Goal: Task Accomplishment & Management: Use online tool/utility

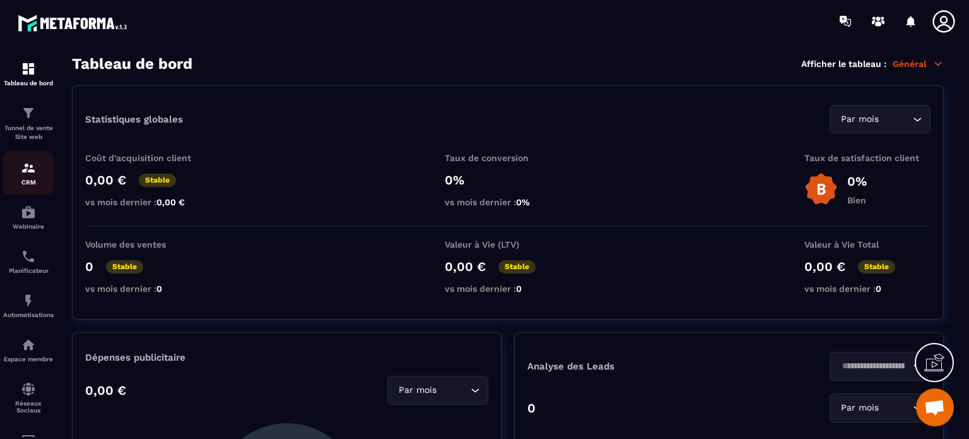
click at [28, 174] on img at bounding box center [28, 167] width 15 height 15
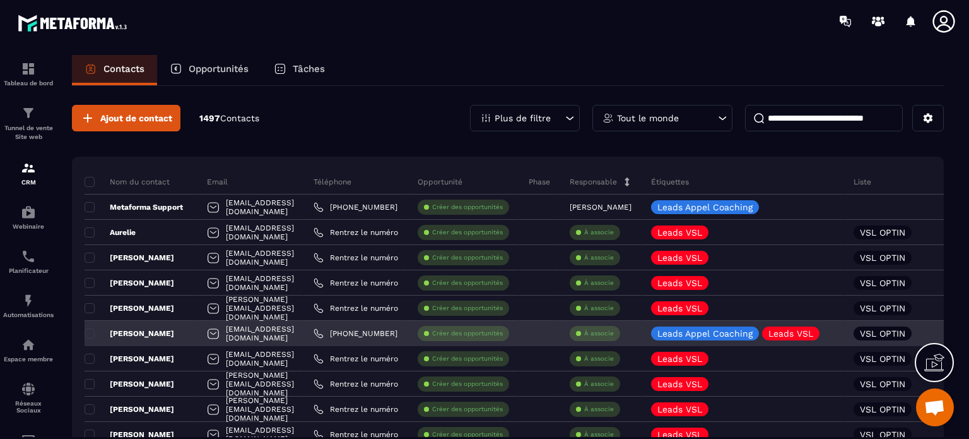
scroll to position [63, 0]
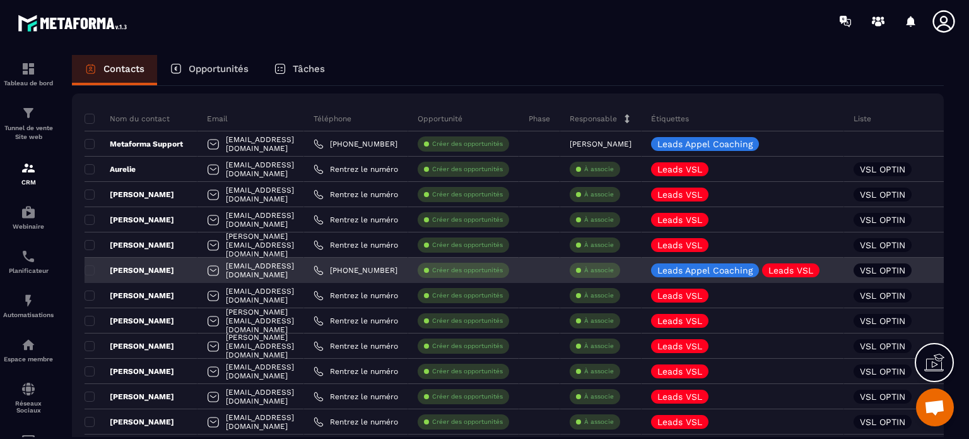
click at [398, 268] on link "[PHONE_NUMBER]" at bounding box center [356, 270] width 84 height 10
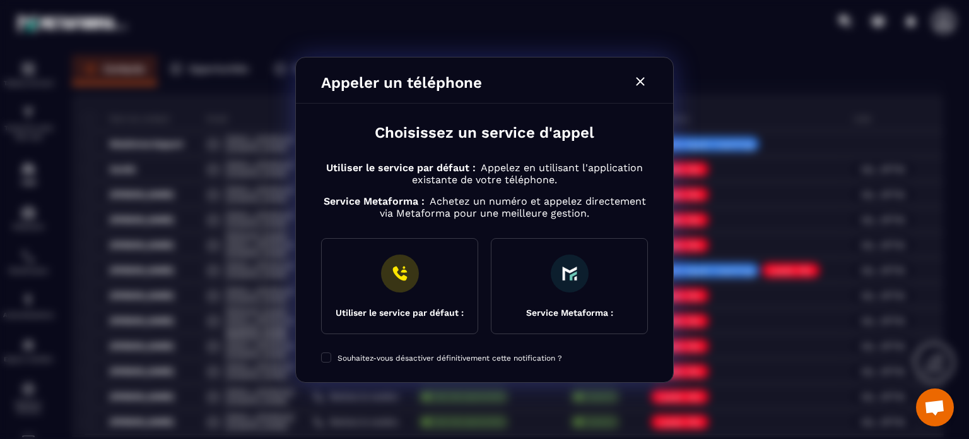
click at [644, 81] on icon "Modal window" at bounding box center [640, 81] width 15 height 15
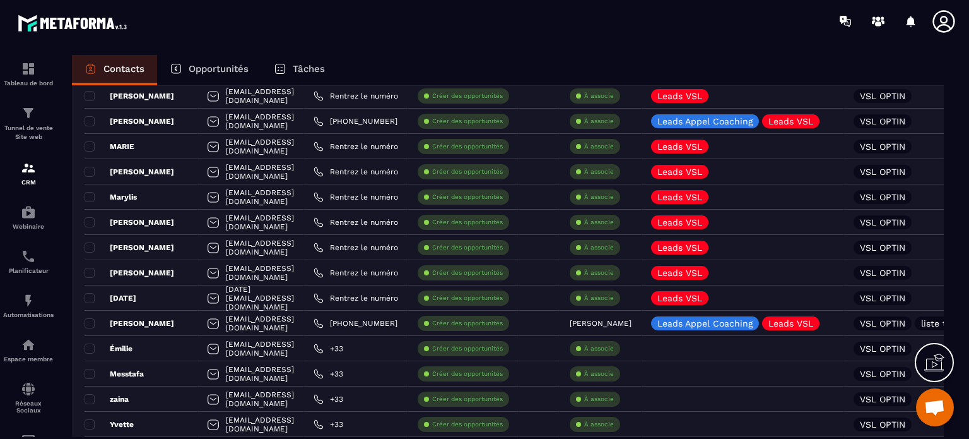
scroll to position [1136, 0]
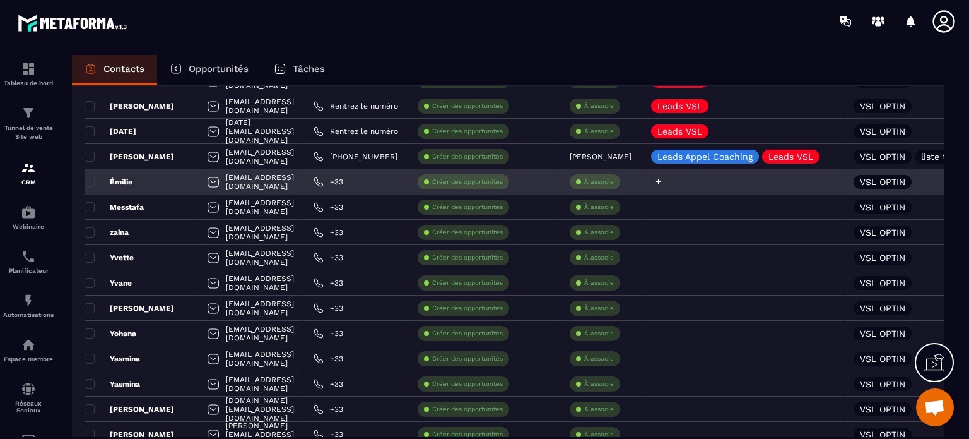
click at [663, 180] on icon at bounding box center [658, 181] width 8 height 8
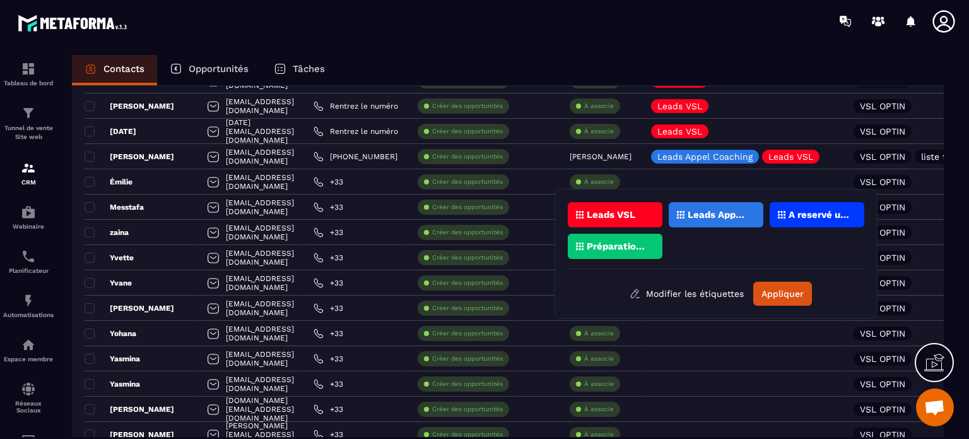
click at [223, 9] on div at bounding box center [558, 21] width 821 height 42
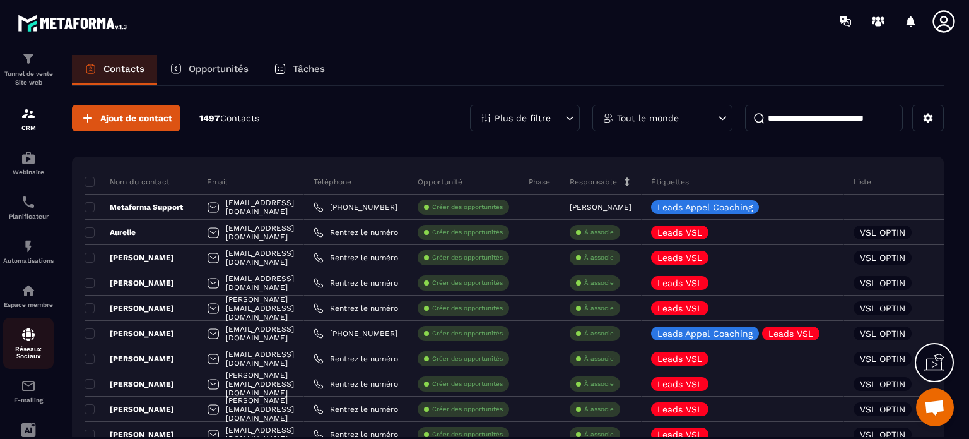
scroll to position [0, 0]
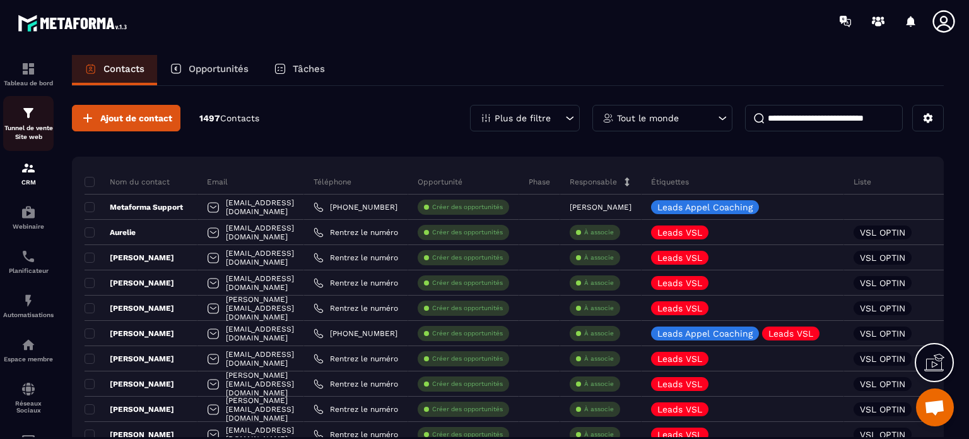
click at [32, 115] on img at bounding box center [28, 112] width 15 height 15
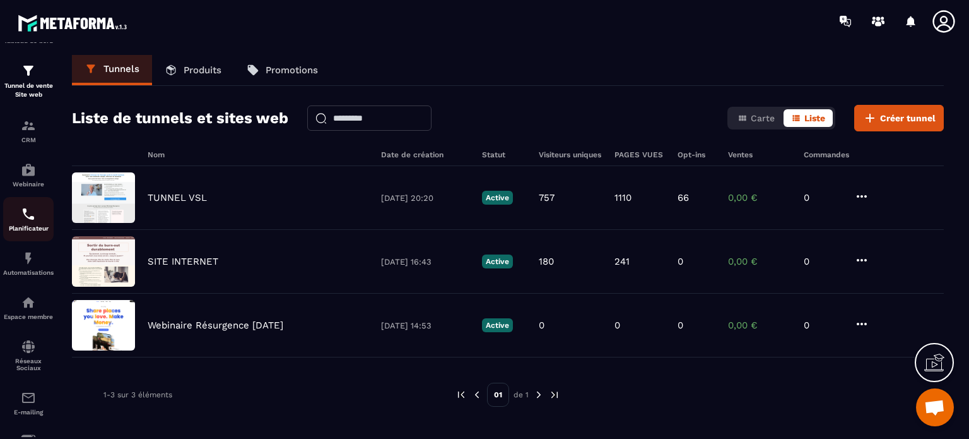
scroll to position [126, 0]
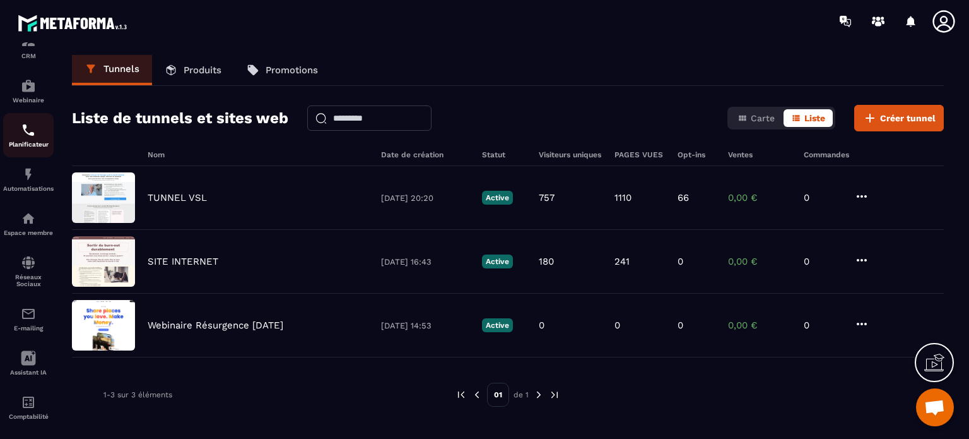
click at [32, 140] on div "Planificateur" at bounding box center [28, 134] width 50 height 25
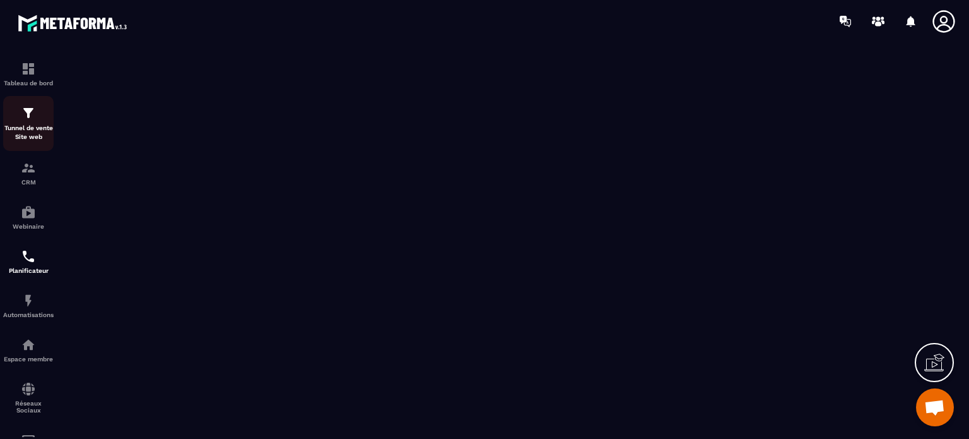
click at [33, 126] on p "Tunnel de vente Site web" at bounding box center [28, 133] width 50 height 18
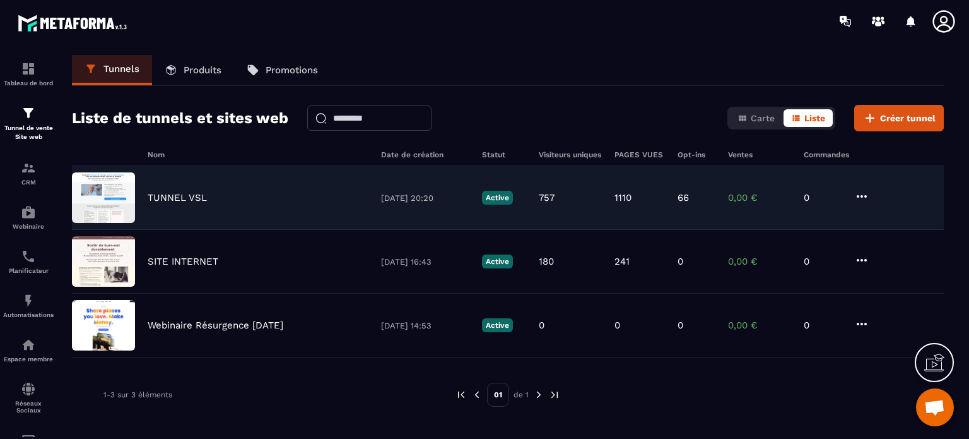
click at [186, 197] on p "TUNNEL VSL" at bounding box center [177, 197] width 59 height 11
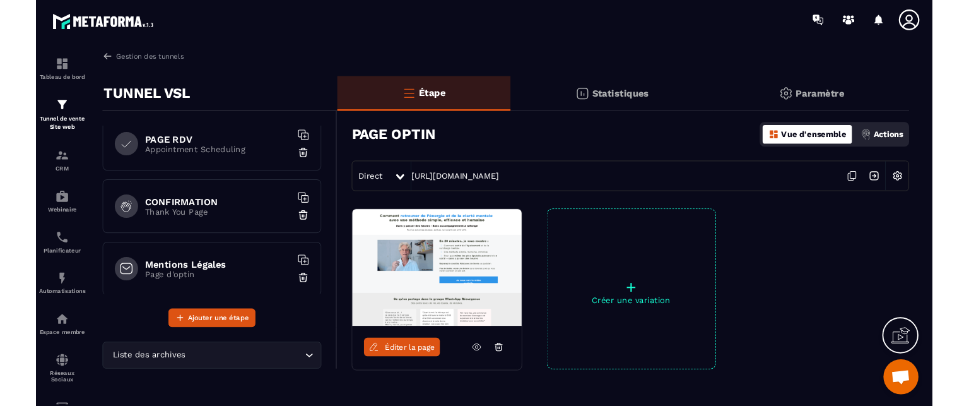
scroll to position [154, 0]
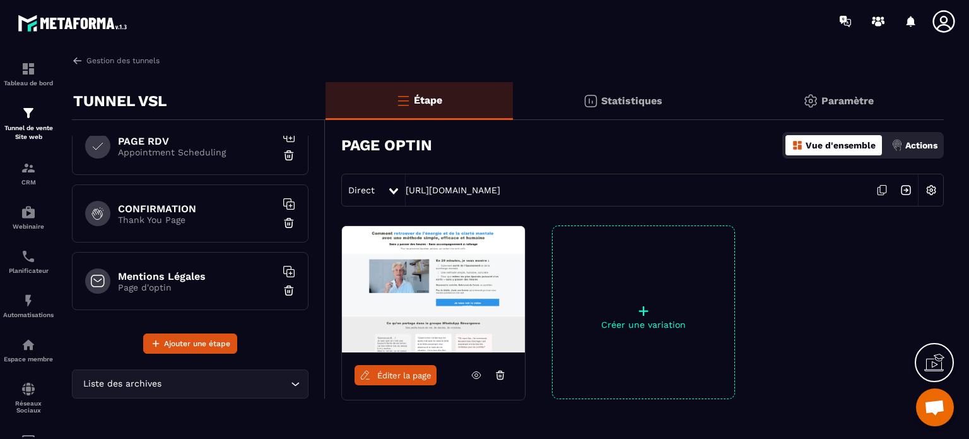
click at [154, 147] on p "Appointment Scheduling" at bounding box center [197, 152] width 158 height 10
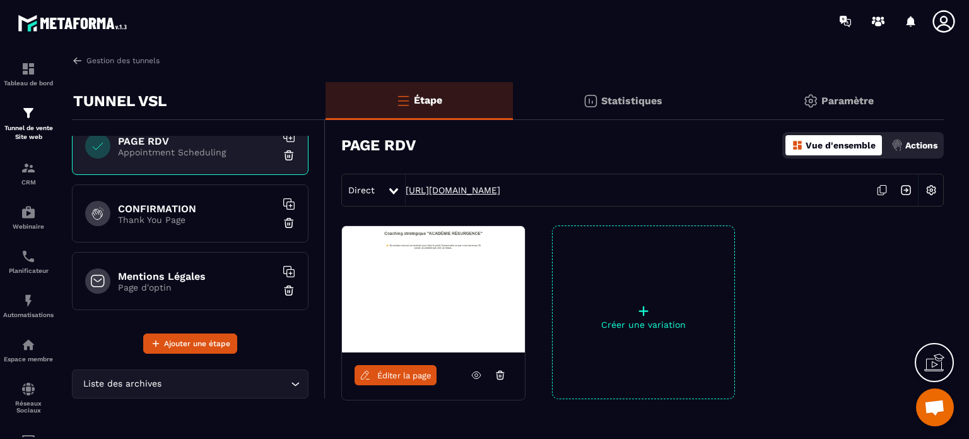
click at [452, 185] on link "[URL][DOMAIN_NAME]" at bounding box center [453, 190] width 95 height 10
click at [467, 191] on link "[URL][DOMAIN_NAME]" at bounding box center [453, 190] width 95 height 10
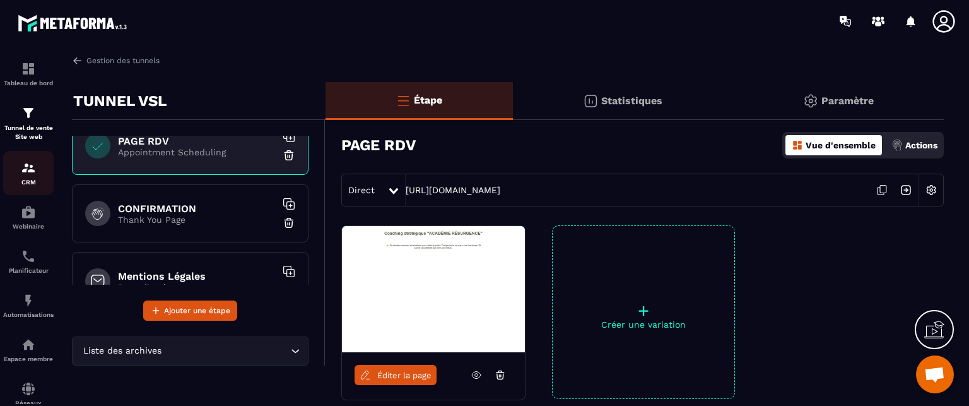
click at [29, 165] on img at bounding box center [28, 167] width 15 height 15
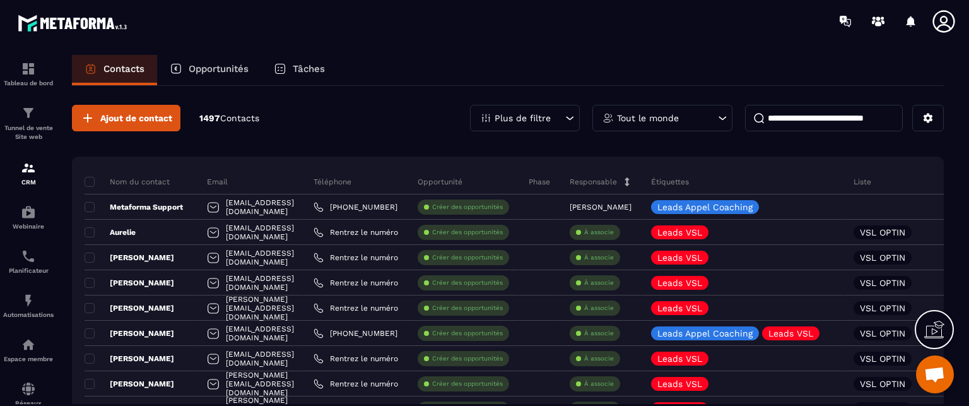
click at [314, 63] on p "Tâches" at bounding box center [309, 68] width 32 height 11
